Goal: Navigation & Orientation: Go to known website

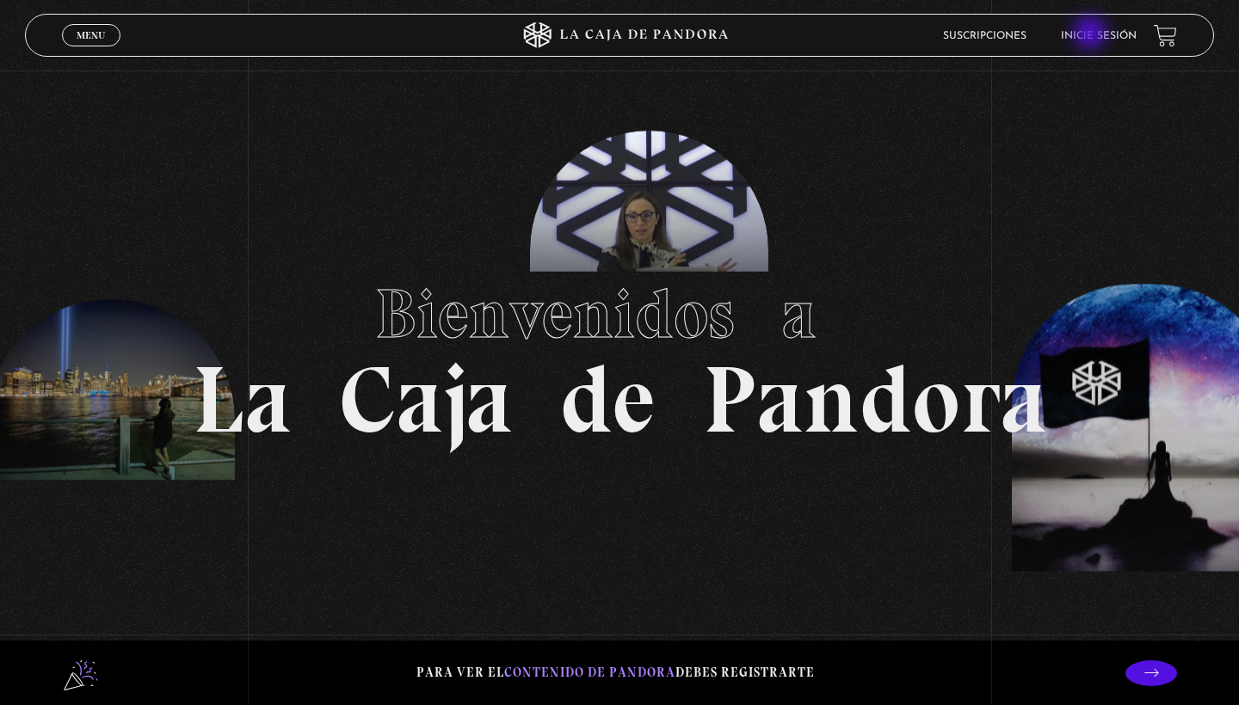
click at [1092, 34] on link "Inicie sesión" at bounding box center [1099, 36] width 76 height 10
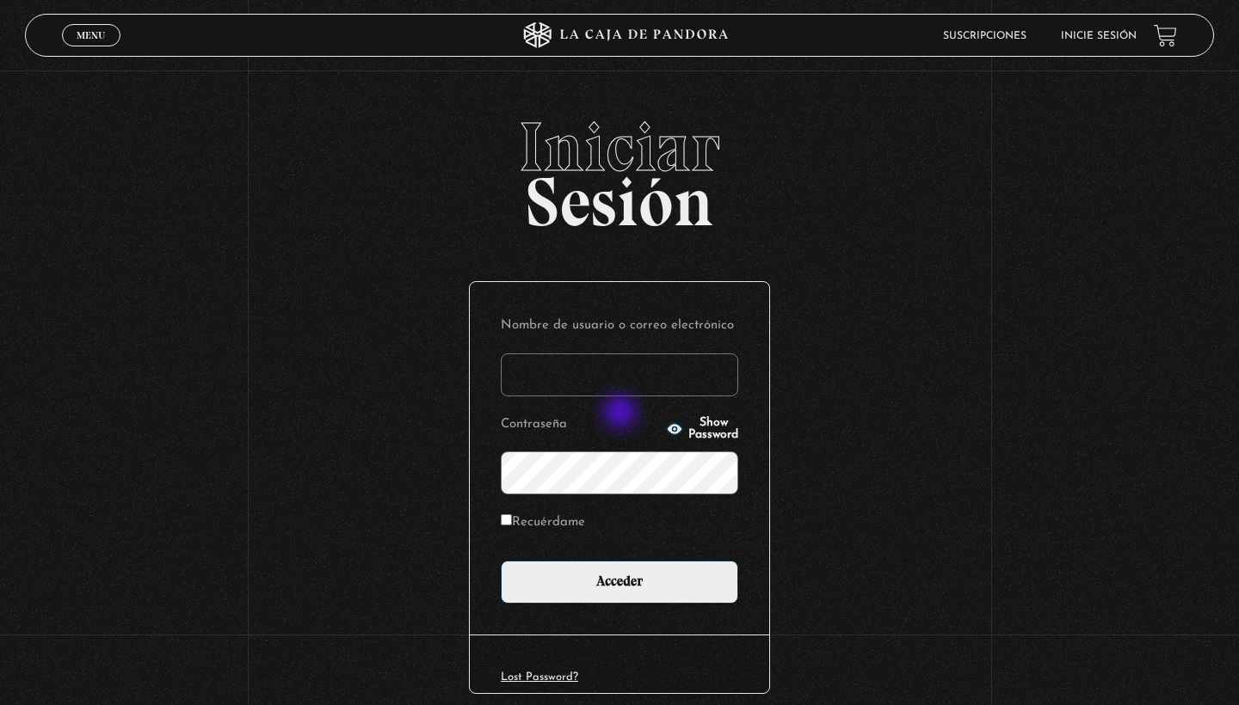
type input "[EMAIL_ADDRESS][DOMAIN_NAME]"
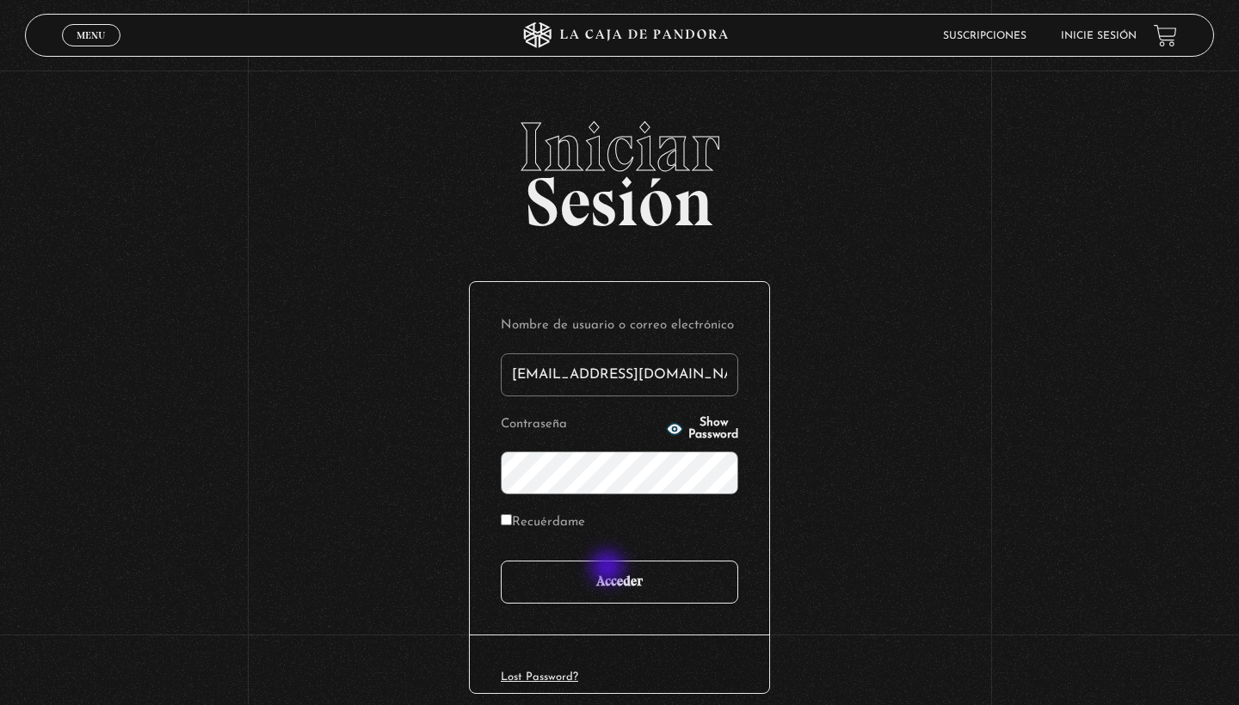
click at [609, 570] on input "Acceder" at bounding box center [619, 582] width 237 height 43
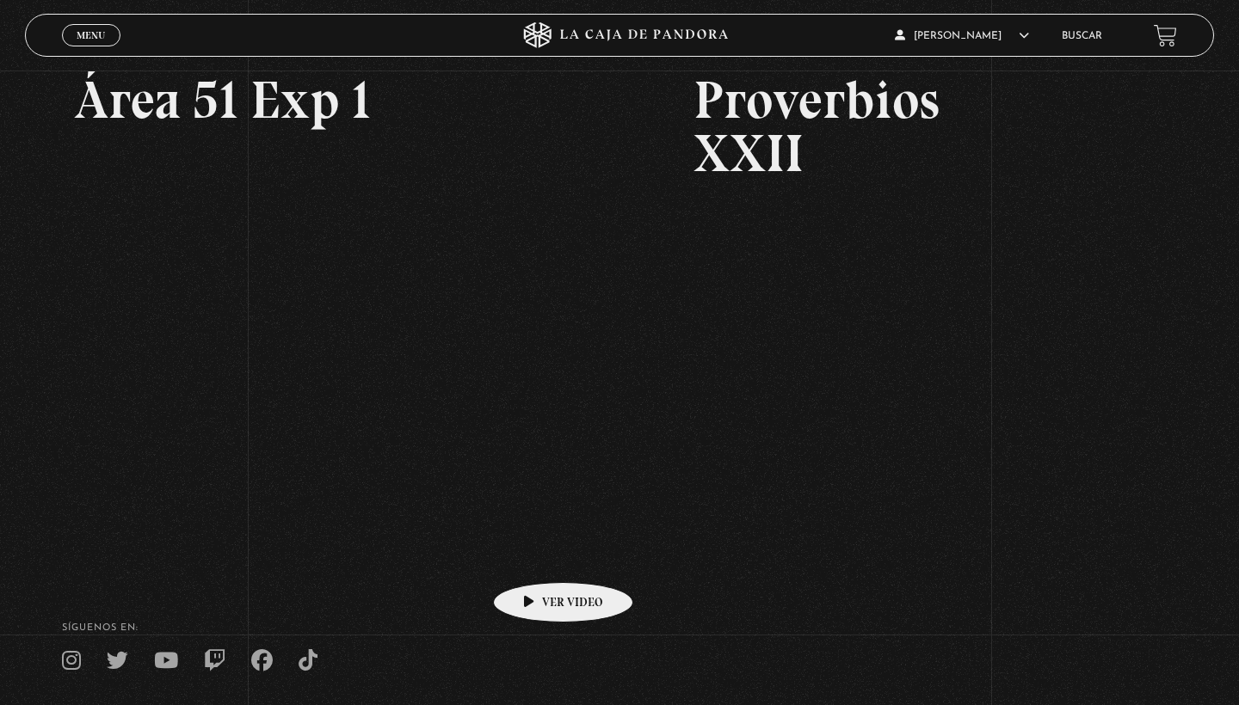
scroll to position [114, 0]
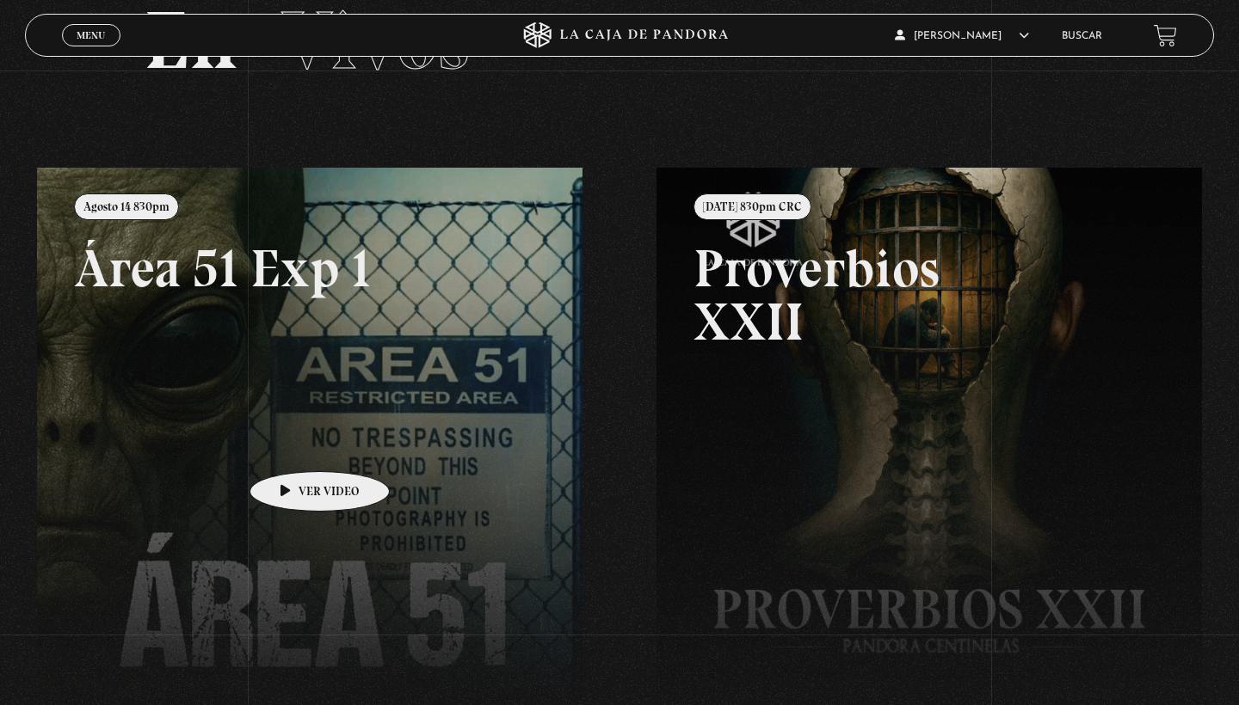
click at [292, 444] on link at bounding box center [656, 520] width 1239 height 705
